Goal: Find specific page/section: Find specific page/section

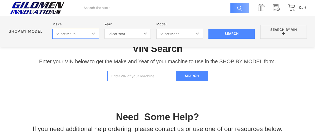
click at [92, 34] on select "Select Make Bobcat UTV Gravely UTV ACE 900 RANGER 570 Ranger 700 / 800 RANGER 9…" at bounding box center [75, 34] width 47 height 10
select select "330"
click at [52, 29] on select "Select Make Bobcat UTV Gravely UTV ACE 900 RANGER 570 Ranger 700 / 800 RANGER 9…" at bounding box center [75, 34] width 47 height 10
click at [142, 35] on select "Select Year [DATE] 2018 2019 2020 2021 2022 2023 2024 2025 2026" at bounding box center [127, 34] width 47 height 10
select select "493"
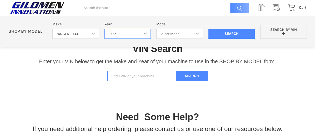
click at [104, 29] on select "Select Year [DATE] 2018 2019 2020 2021 2022 2023 2024 2025 2026" at bounding box center [127, 34] width 47 height 10
click at [194, 35] on select "Select Model Ranger 1000 Basic 61 HP SOHC Ranger 1000 Crew Basic 61 HP SOHC Ran…" at bounding box center [179, 34] width 47 height 10
select select "495"
click at [156, 29] on select "Select Model Ranger 1000 Basic 61 HP SOHC Ranger 1000 Crew Basic 61 HP SOHC Ran…" at bounding box center [179, 34] width 47 height 10
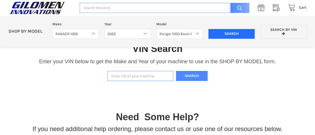
click at [244, 37] on input "Search" at bounding box center [231, 34] width 47 height 10
